Goal: Information Seeking & Learning: Learn about a topic

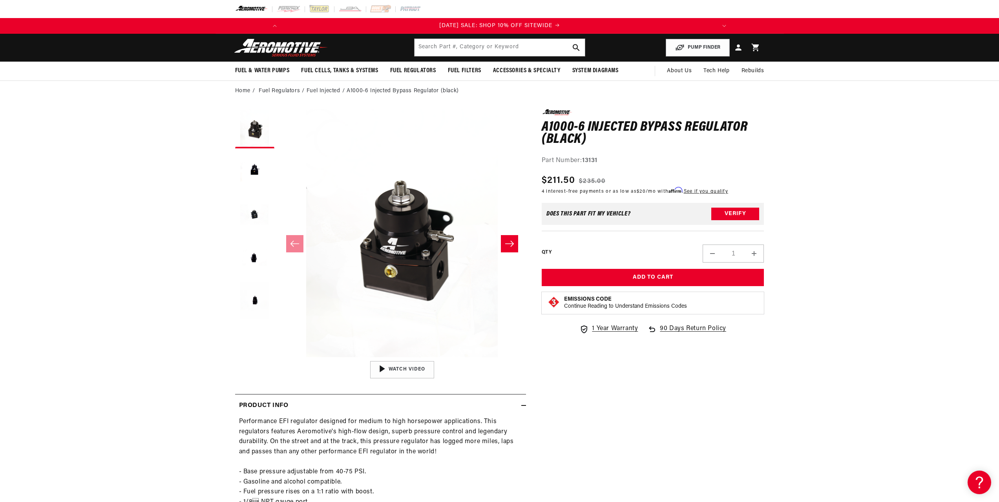
click at [877, 331] on section "0.0 star rating Write a review A1000-6 Injected Bypass Regulator (black) A1000-…" at bounding box center [499, 374] width 999 height 547
click at [876, 331] on section "0.0 star rating Write a review A1000-6 Injected Bypass Regulator (black) A1000-…" at bounding box center [499, 374] width 999 height 547
click at [872, 313] on section "0.0 star rating Write a review A1000-6 Injected Bypass Regulator (black) A1000-…" at bounding box center [499, 374] width 999 height 547
click at [871, 305] on section "0.0 star rating Write a review A1000-6 Injected Bypass Regulator (black) A1000-…" at bounding box center [499, 374] width 999 height 547
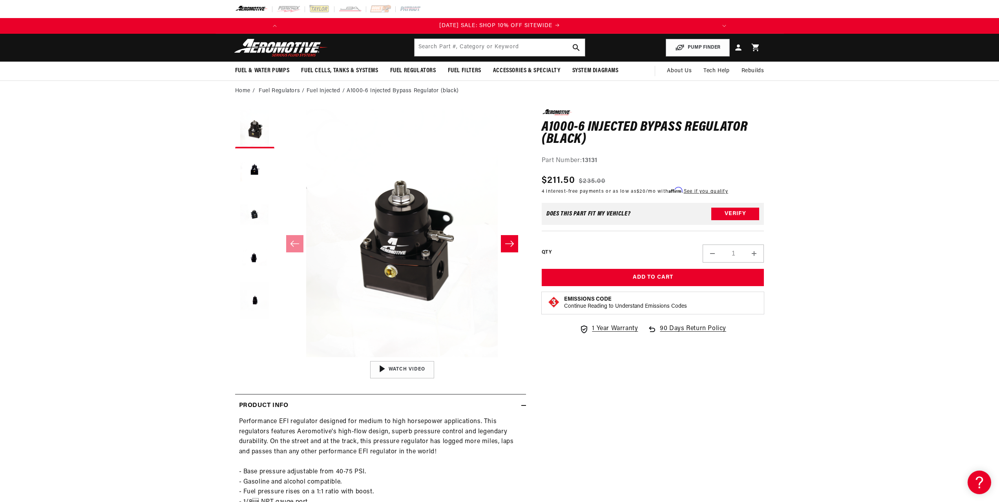
click at [871, 304] on section "0.0 star rating Write a review A1000-6 Injected Bypass Regulator (black) A1000-…" at bounding box center [499, 374] width 999 height 547
click at [561, 127] on h1 "A1000-6 Injected Bypass Regulator (black)" at bounding box center [653, 133] width 223 height 25
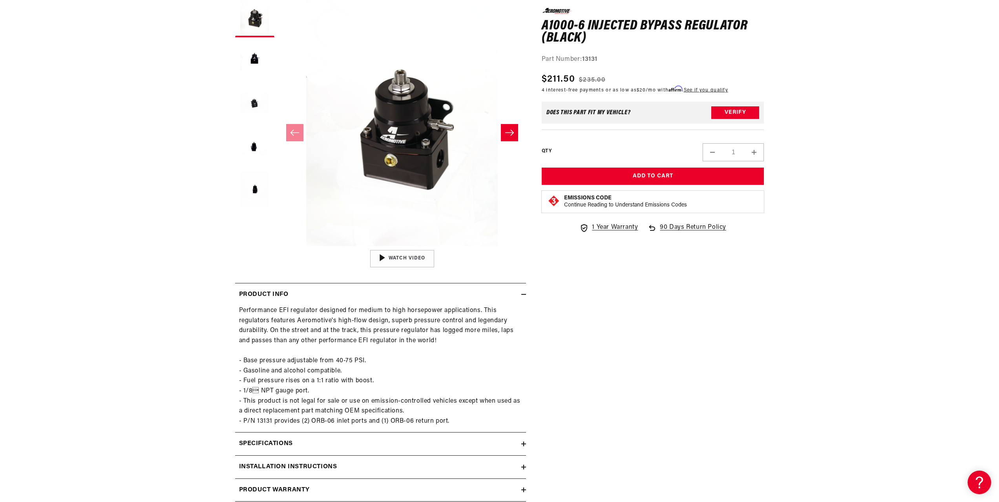
scroll to position [118, 0]
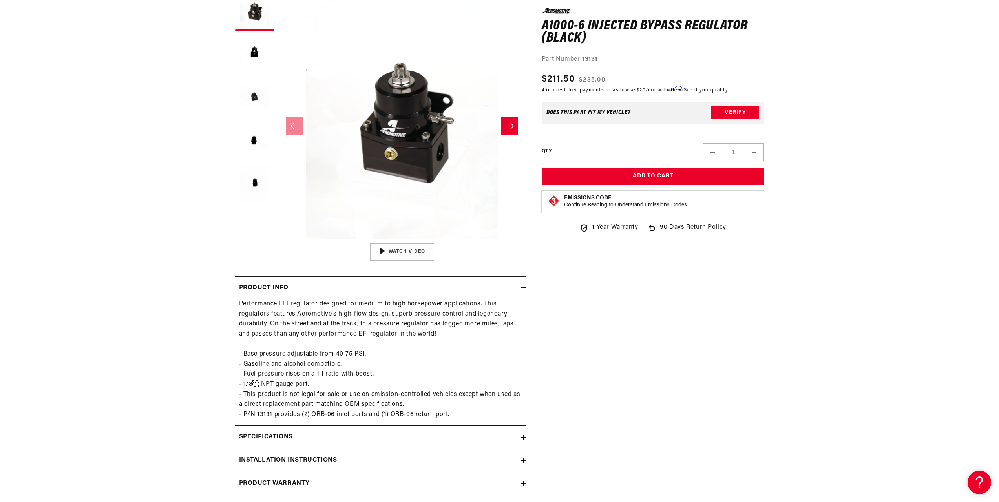
click at [639, 340] on div "0.0 star rating Write a review A1000-6 Injected Bypass Regulator (black) A1000-…" at bounding box center [645, 258] width 238 height 534
click at [639, 339] on div "0.0 star rating Write a review A1000-6 Injected Bypass Regulator (black) A1000-…" at bounding box center [645, 258] width 238 height 534
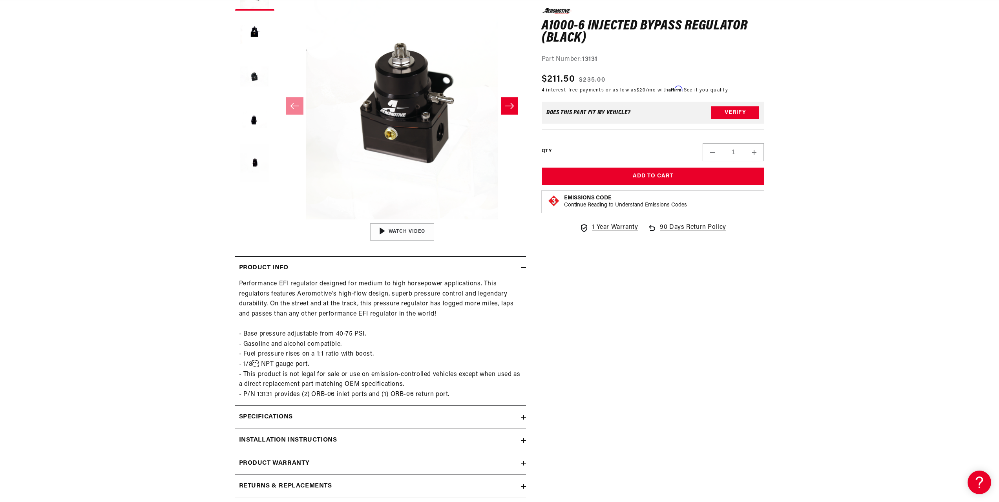
scroll to position [275, 0]
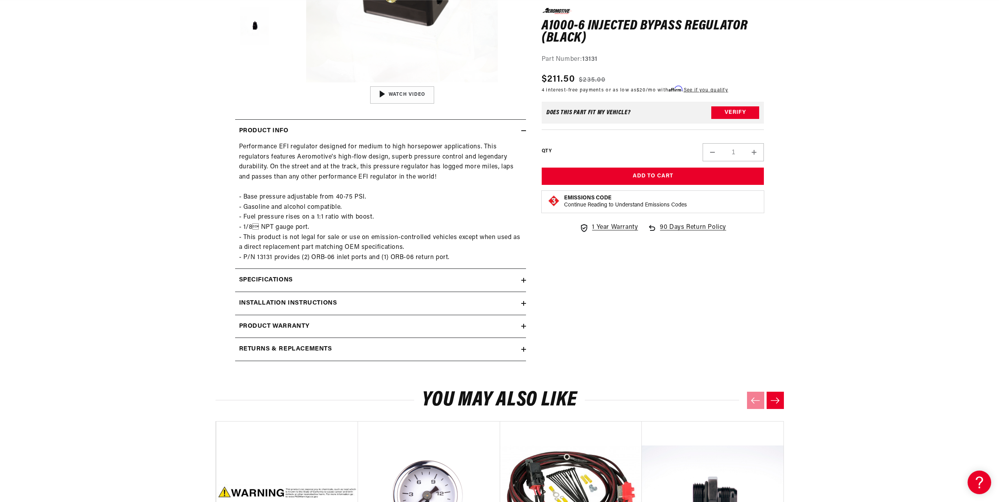
click at [323, 275] on div "Specifications" at bounding box center [378, 280] width 286 height 10
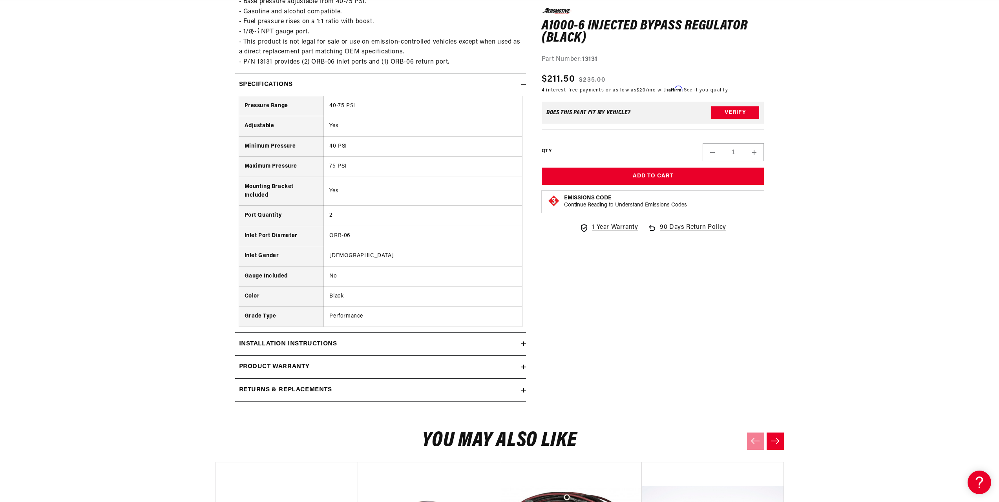
scroll to position [471, 0]
click at [343, 341] on div "Installation Instructions" at bounding box center [378, 343] width 286 height 10
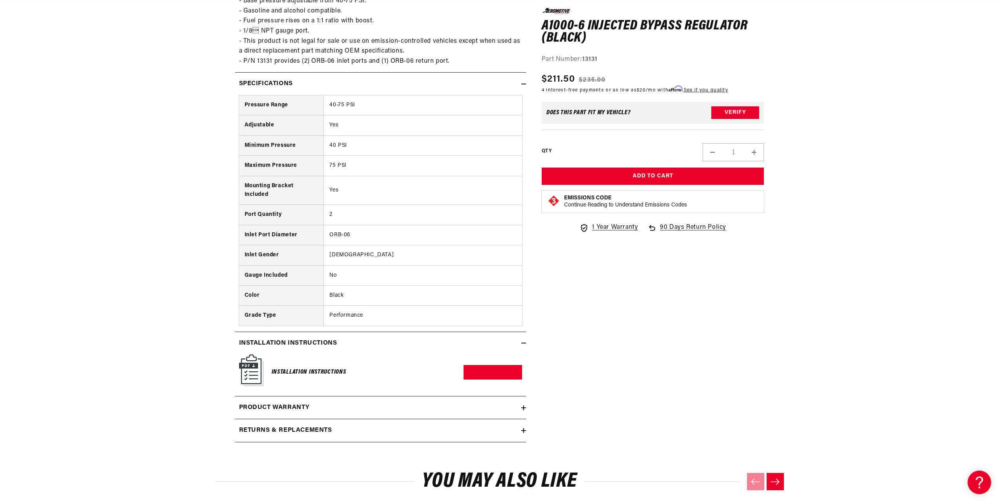
click at [343, 341] on div "Installation Instructions" at bounding box center [378, 343] width 286 height 10
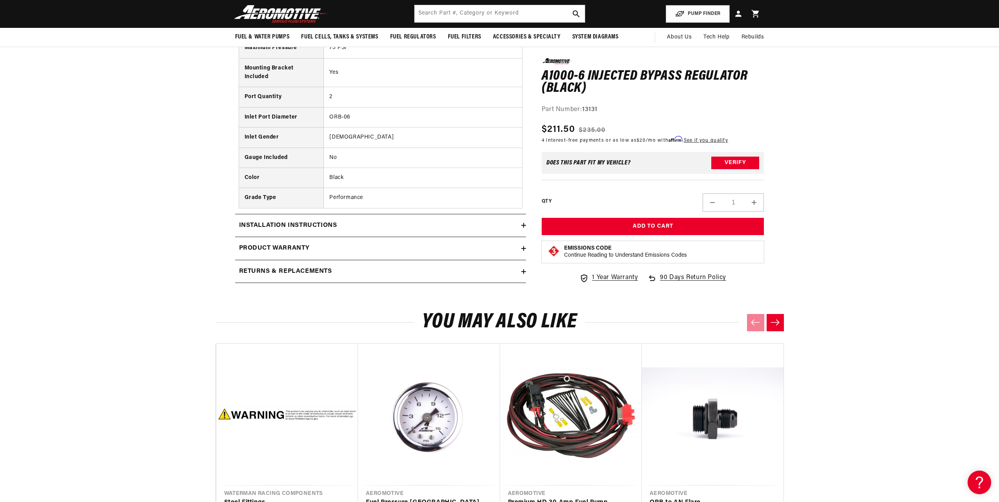
scroll to position [0, 445]
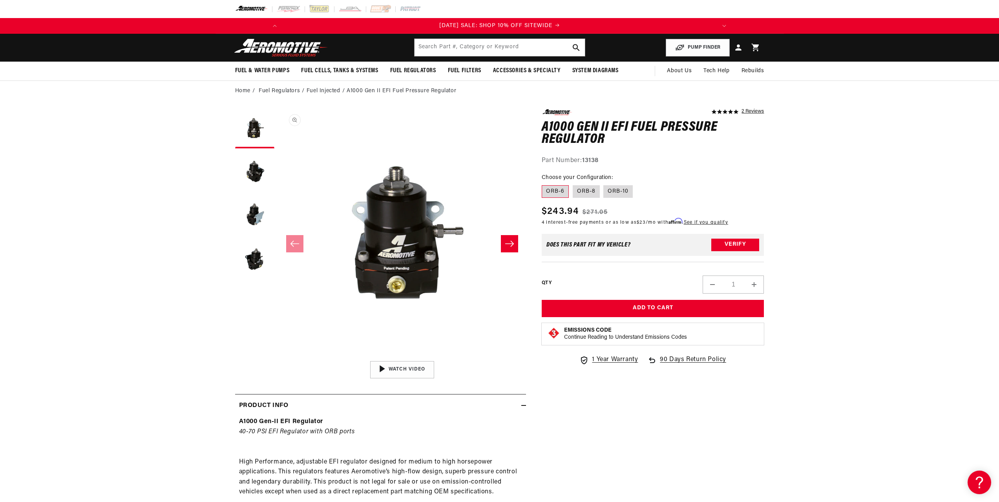
click at [278, 357] on button "Open media 1 in modal" at bounding box center [278, 357] width 0 height 0
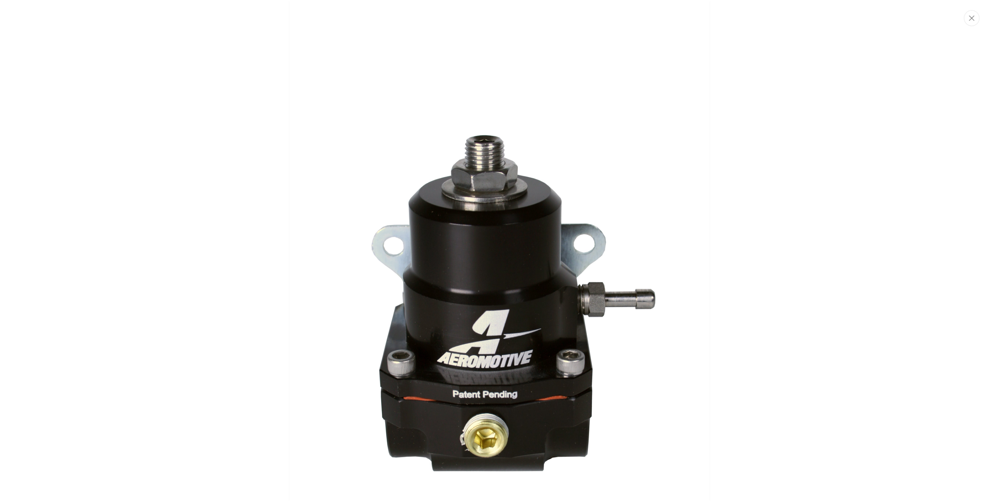
scroll to position [74, 0]
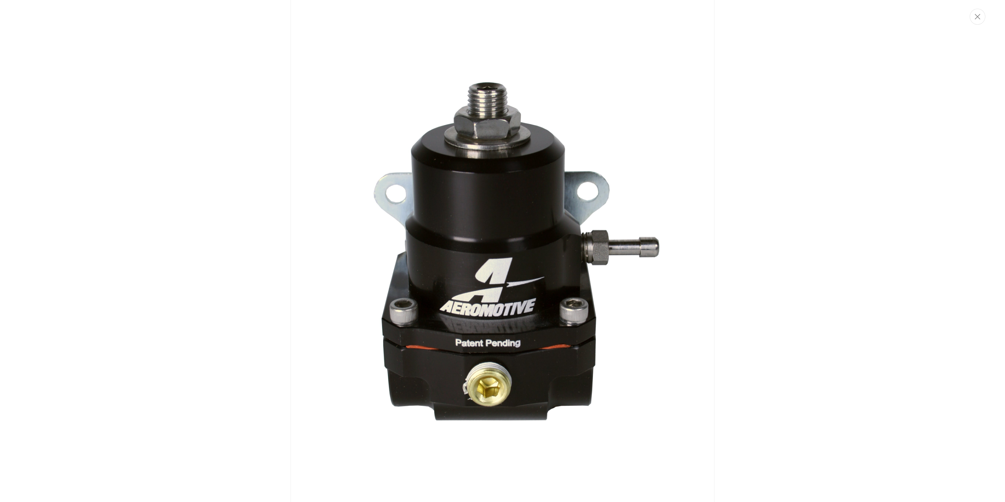
click at [511, 243] on img "Media gallery" at bounding box center [503, 253] width 424 height 636
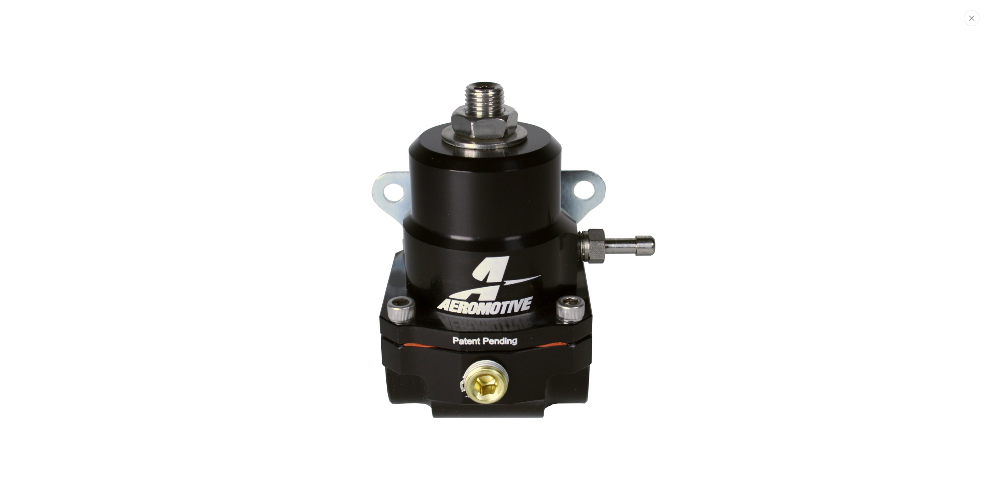
scroll to position [0, 0]
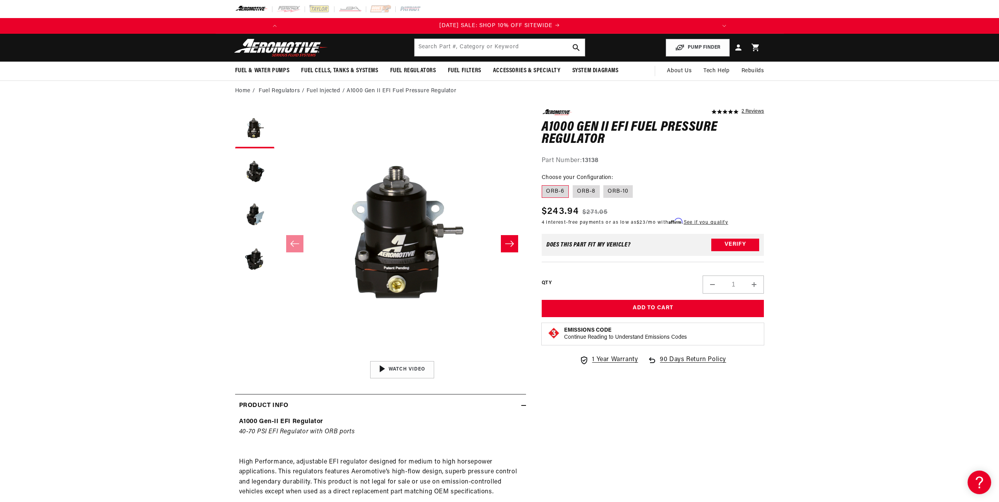
click at [512, 243] on icon "Slide right" at bounding box center [509, 244] width 9 height 8
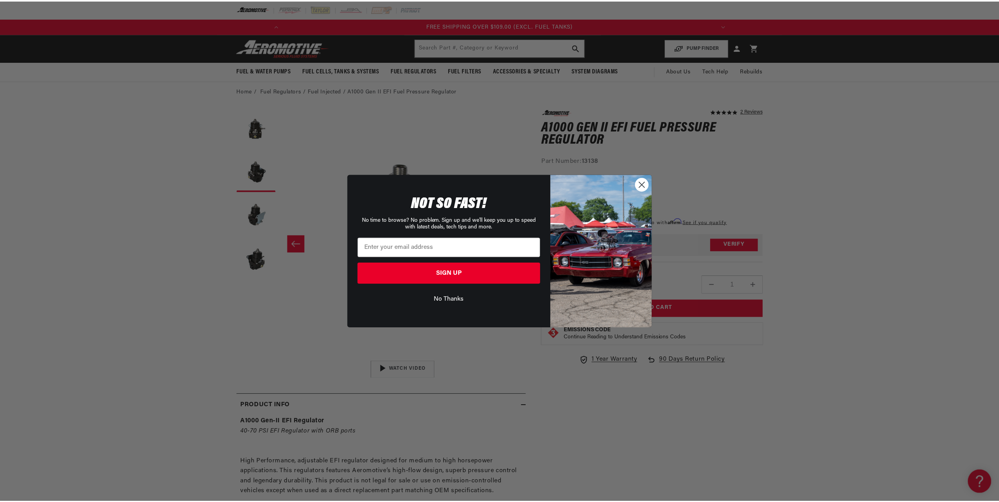
scroll to position [0, 890]
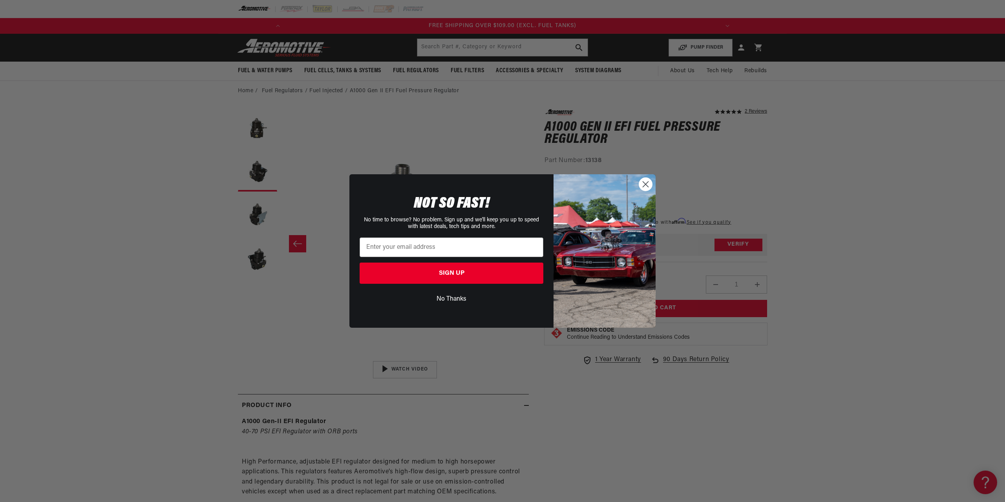
click at [463, 293] on button "No Thanks" at bounding box center [452, 299] width 184 height 15
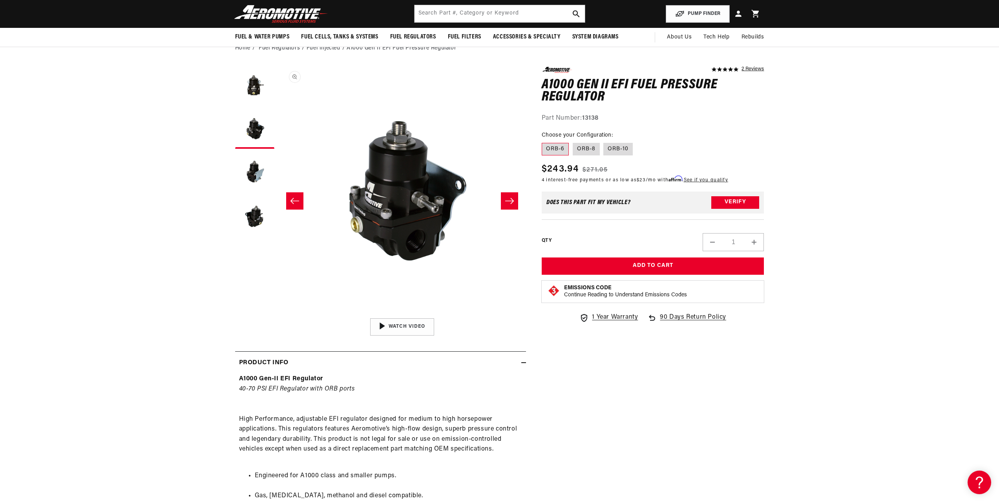
scroll to position [39, 0]
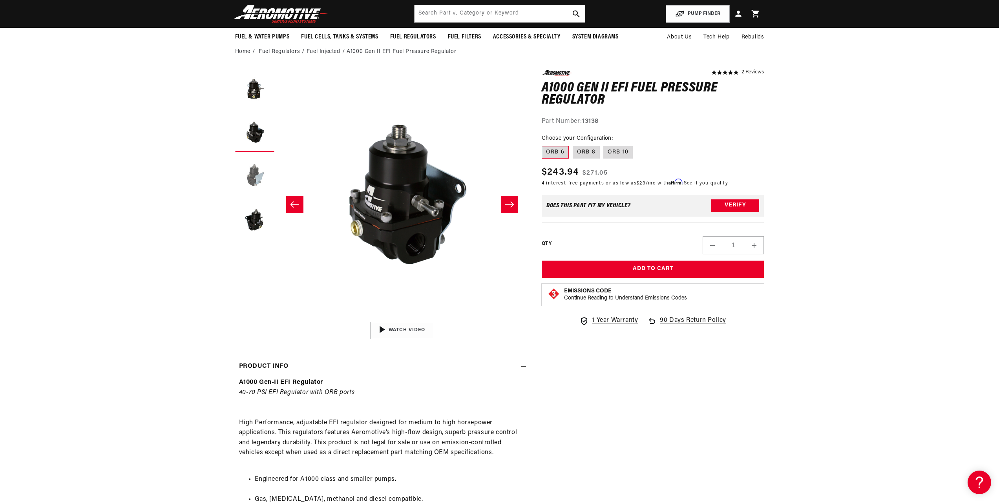
click at [260, 174] on button "Load image 3 in gallery view" at bounding box center [254, 175] width 39 height 39
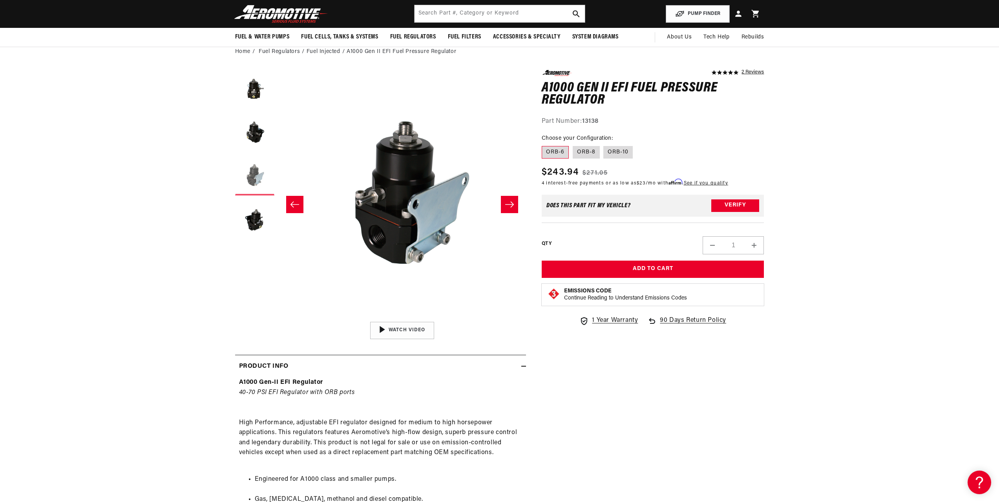
scroll to position [0, 496]
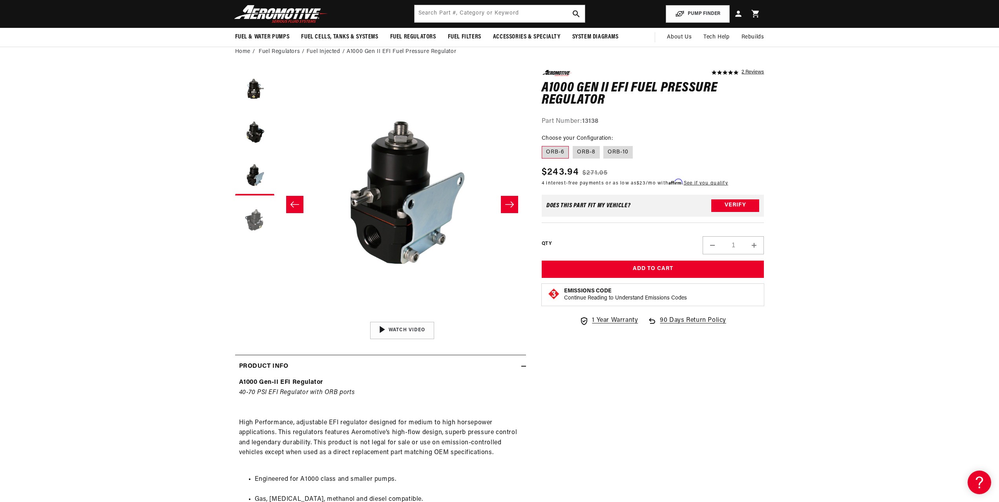
click at [256, 212] on button "Load image 4 in gallery view" at bounding box center [254, 218] width 39 height 39
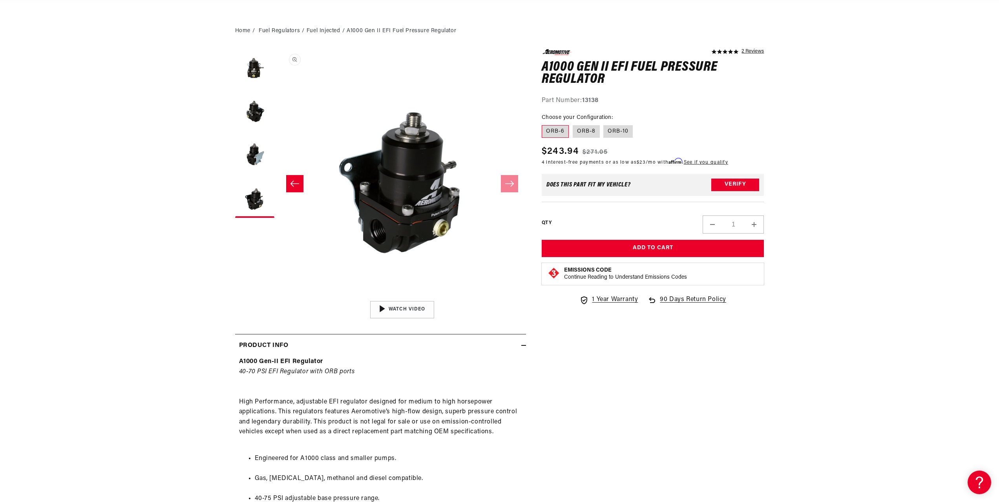
scroll to position [39, 0]
